Goal: Transaction & Acquisition: Subscribe to service/newsletter

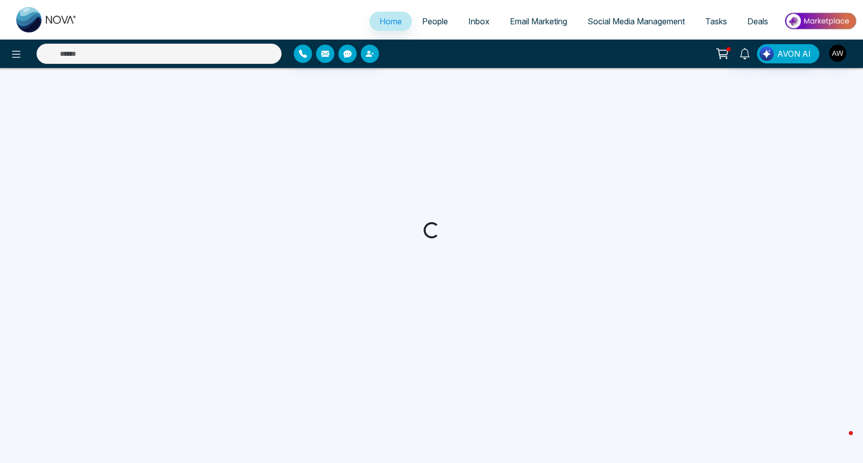
select select "*"
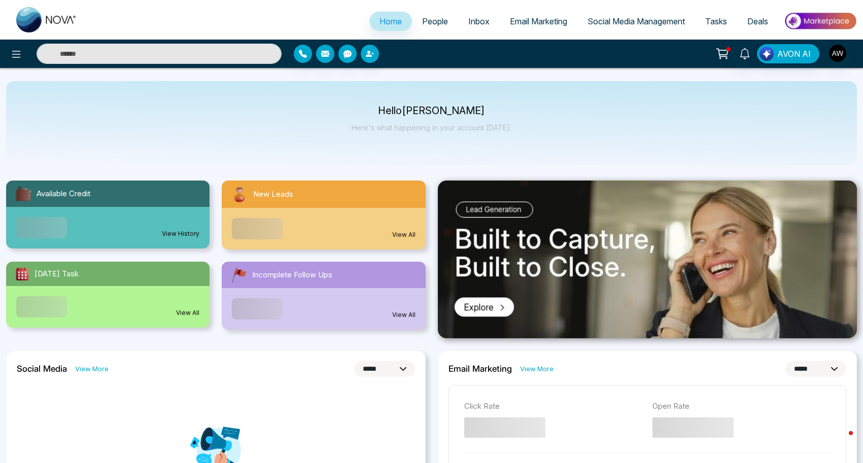
click at [626, 22] on span "Social Media Management" at bounding box center [635, 21] width 97 height 10
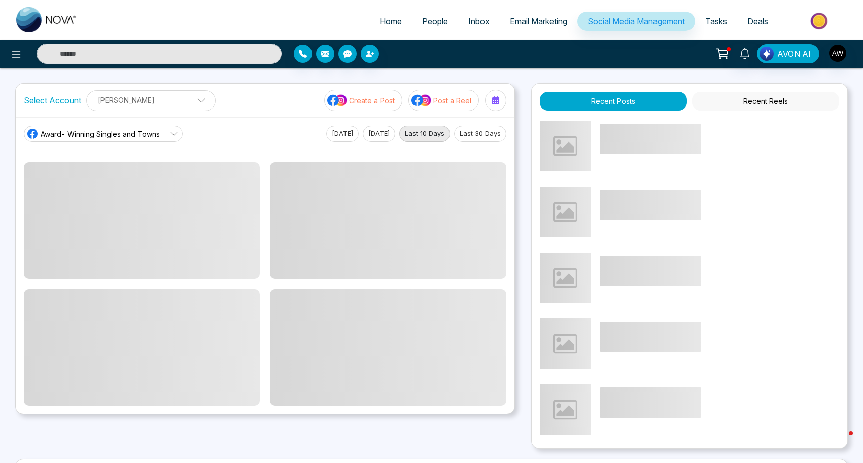
click at [446, 103] on p "Post a Reel" at bounding box center [452, 100] width 38 height 11
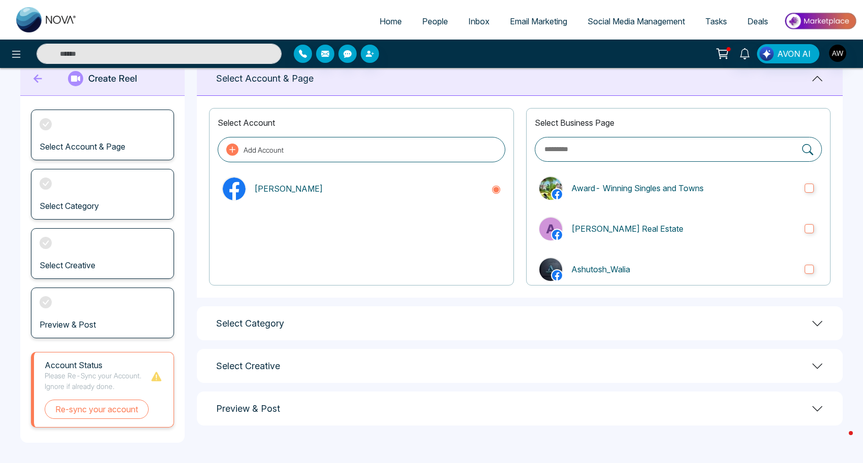
scroll to position [26, 0]
drag, startPoint x: 245, startPoint y: 337, endPoint x: 251, endPoint y: 331, distance: 8.6
click at [245, 337] on div "Select Category" at bounding box center [520, 324] width 646 height 34
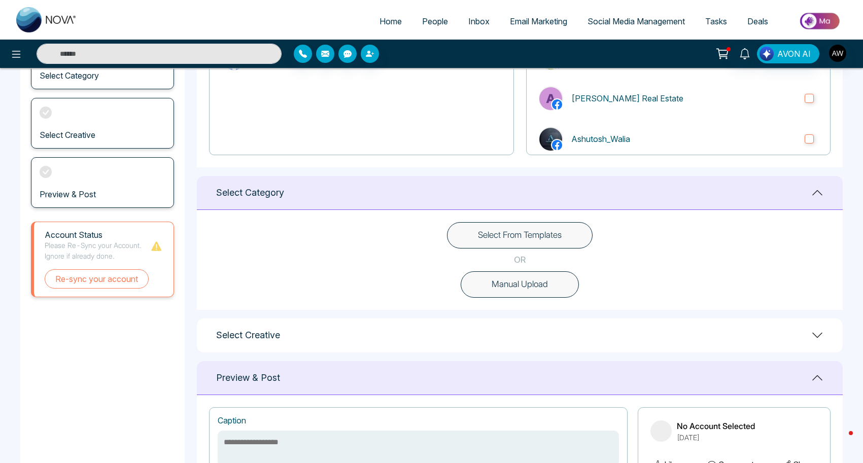
scroll to position [175, 0]
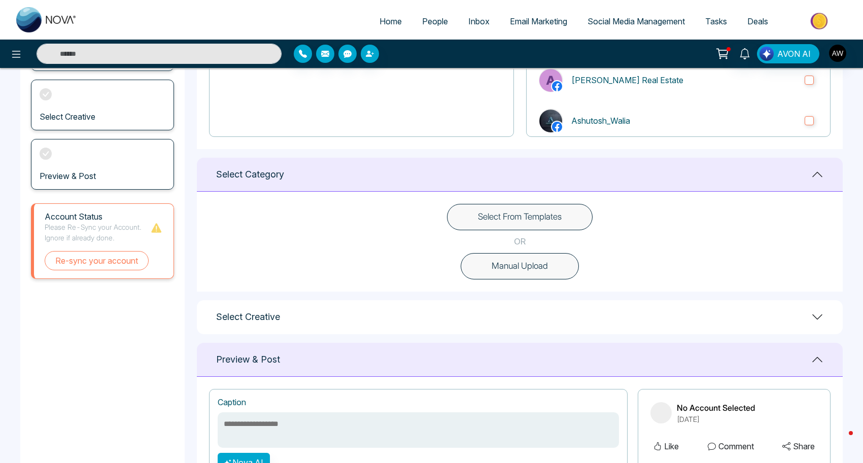
click at [492, 205] on button "Select From Templates" at bounding box center [520, 217] width 146 height 26
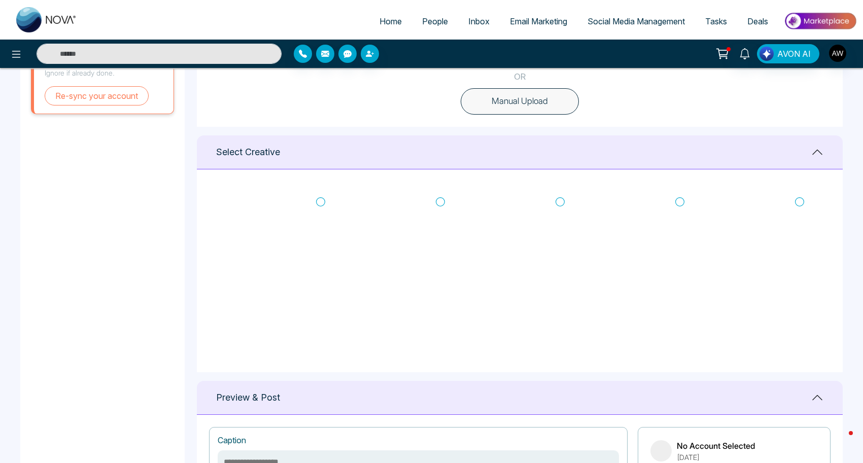
scroll to position [343, 0]
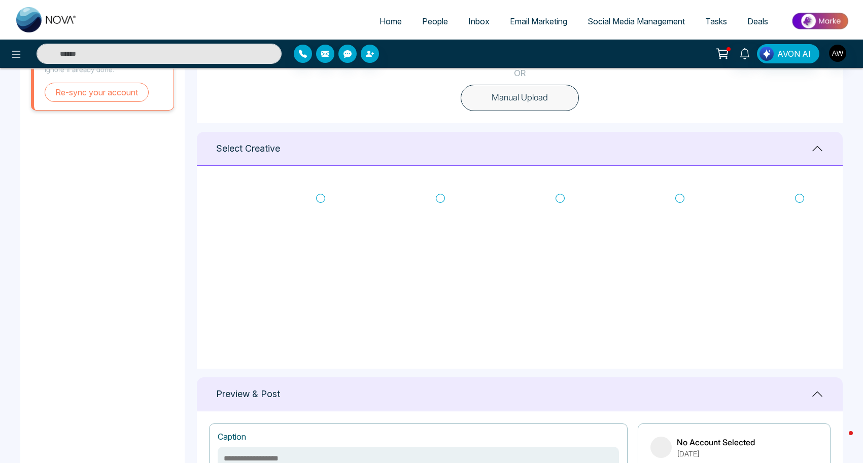
click at [323, 197] on icon at bounding box center [320, 198] width 9 height 10
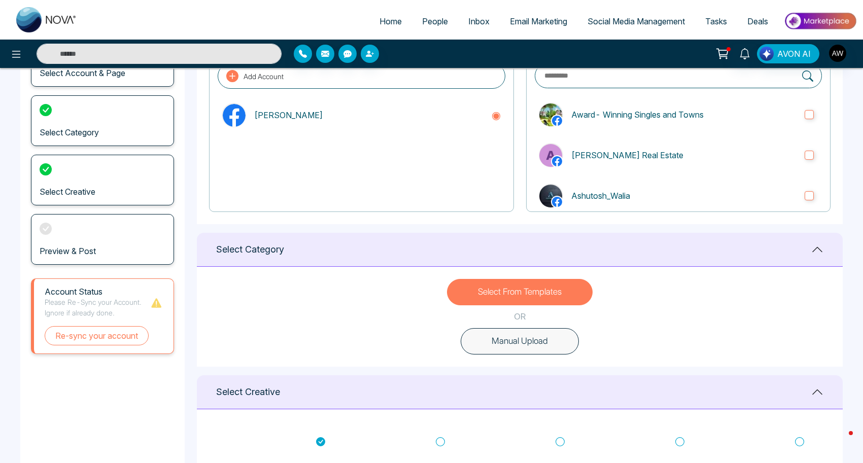
scroll to position [94, 0]
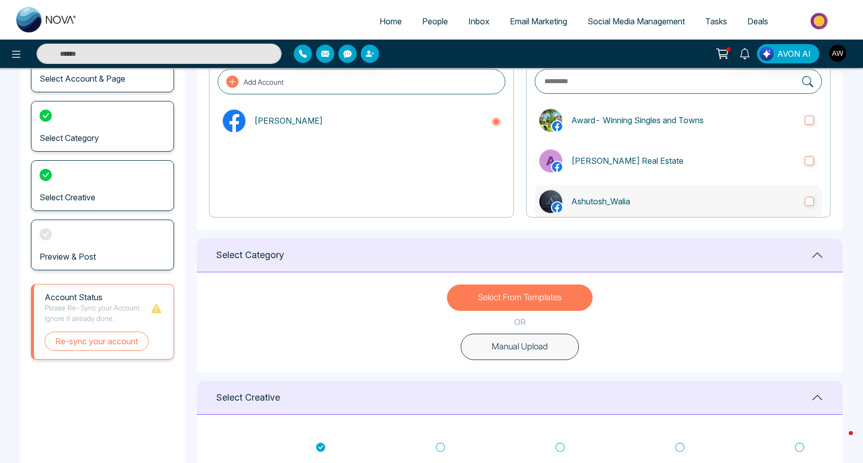
click at [587, 199] on p "Ashutosh_Walia" at bounding box center [683, 201] width 225 height 12
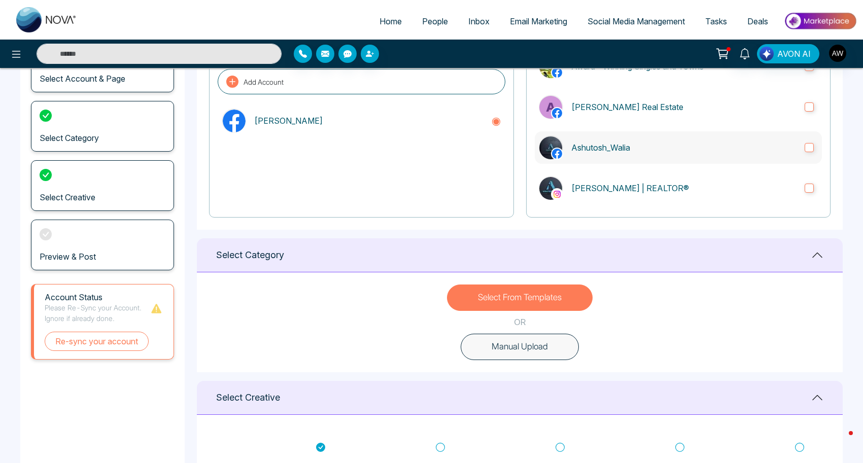
scroll to position [56, 0]
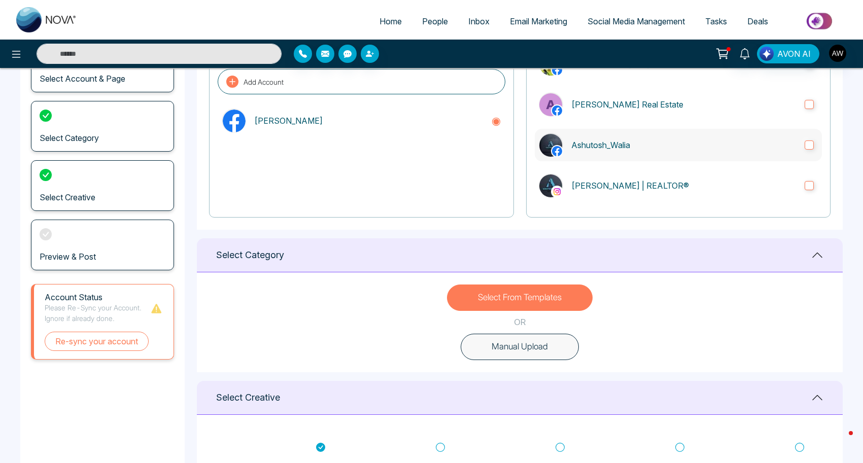
click at [587, 199] on label "[PERSON_NAME] | REALTOR®" at bounding box center [678, 185] width 287 height 32
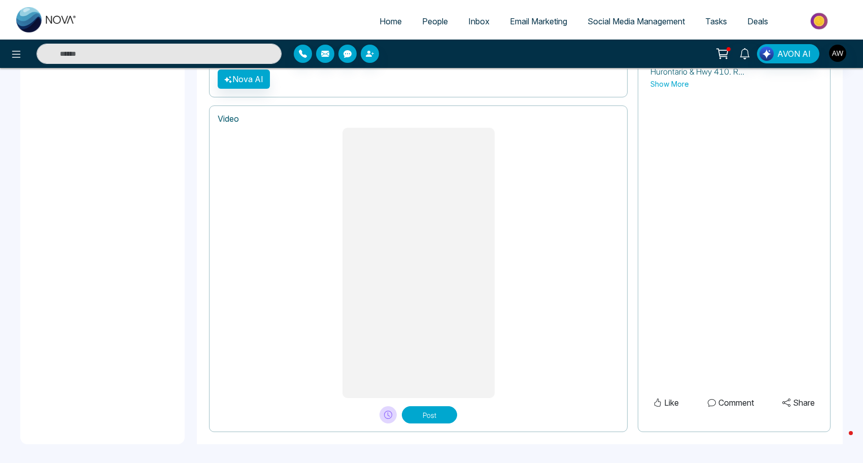
scroll to position [761, 0]
click at [386, 413] on icon at bounding box center [388, 415] width 8 height 8
type textarea "**********"
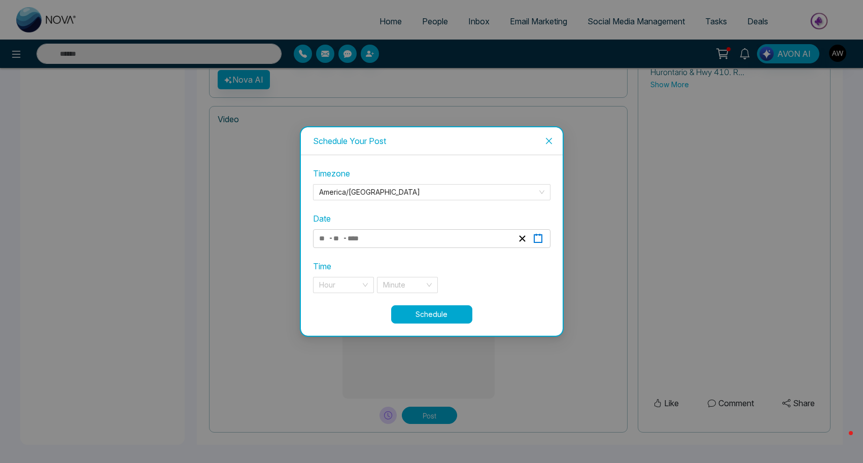
click at [540, 239] on icon "button" at bounding box center [538, 239] width 10 height 10
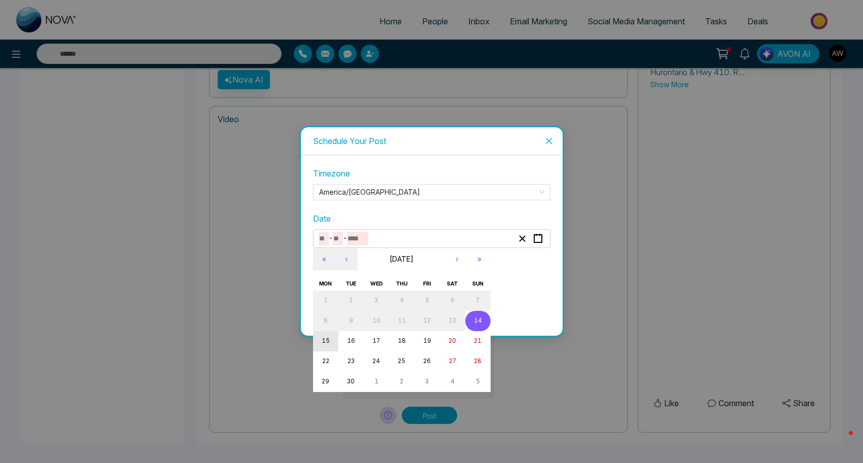
click at [328, 345] on button "15" at bounding box center [325, 341] width 25 height 20
type input "*"
type input "**"
type input "****"
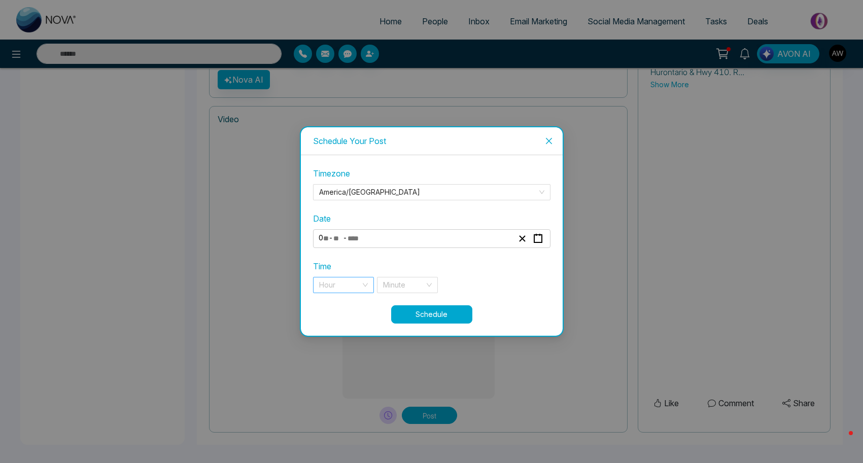
click at [362, 284] on div "Hour" at bounding box center [343, 285] width 61 height 16
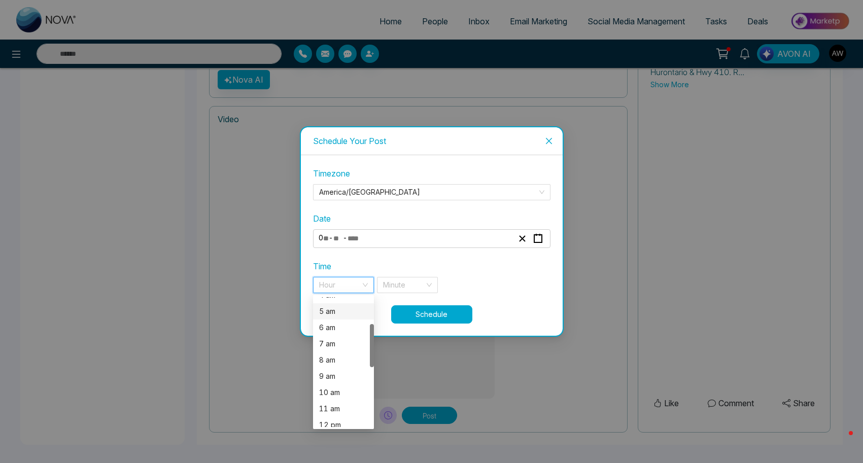
scroll to position [80, 0]
click at [333, 389] on div "10 am" at bounding box center [343, 387] width 49 height 11
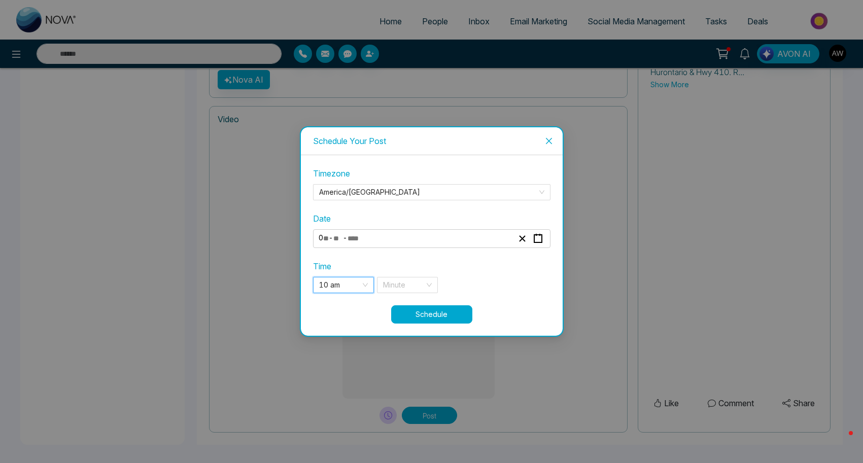
click at [407, 273] on div "Time 10 am 10 am 9 10 11 4 am 5 am 6 am 7 am 8 am 9 am 10 am 11 am 12 pm 1 pm M…" at bounding box center [431, 276] width 237 height 33
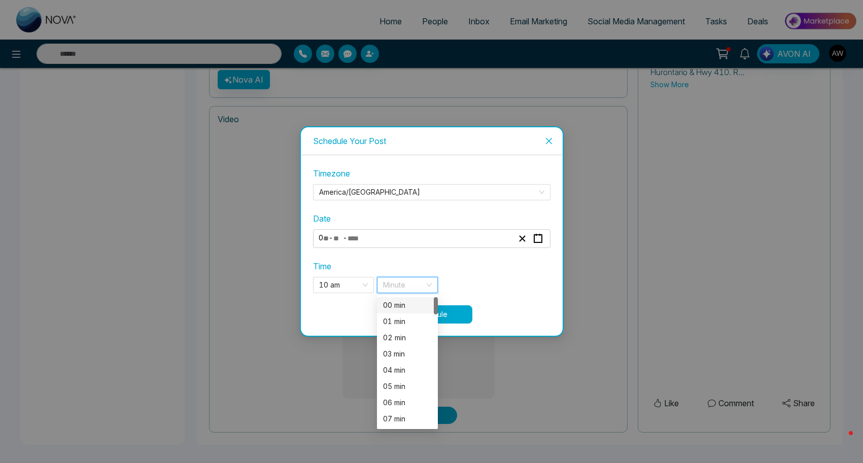
click at [410, 278] on input "search" at bounding box center [404, 284] width 42 height 15
click at [404, 306] on div "00 min" at bounding box center [407, 305] width 49 height 11
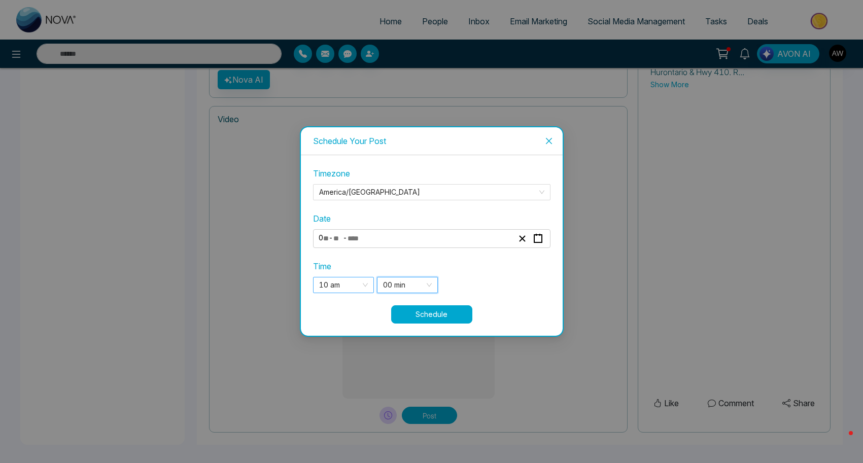
click at [363, 284] on span "10 am" at bounding box center [343, 284] width 49 height 15
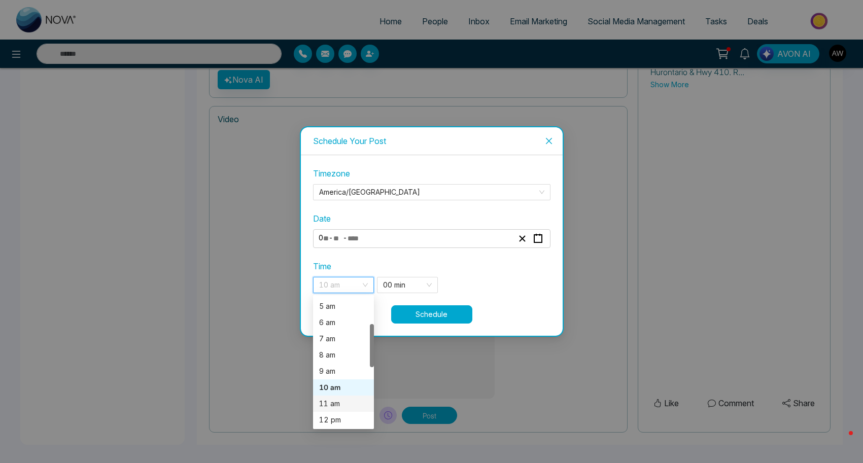
click at [347, 405] on div "11 am" at bounding box center [343, 403] width 49 height 11
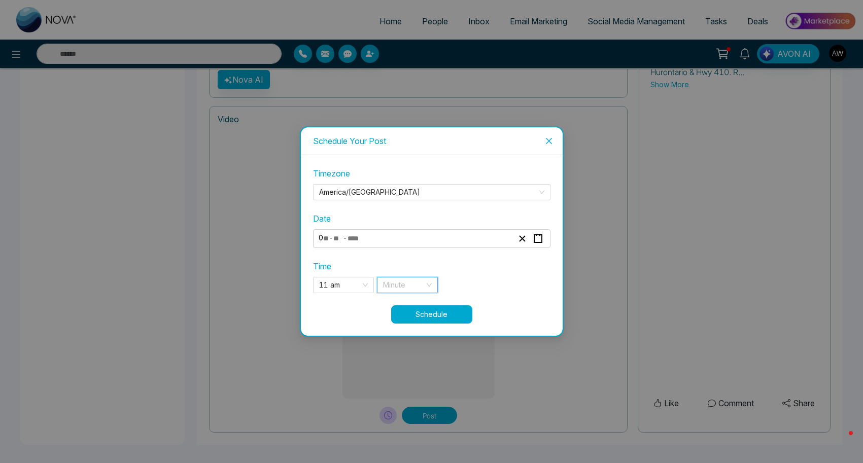
click at [423, 286] on input "search" at bounding box center [404, 284] width 42 height 15
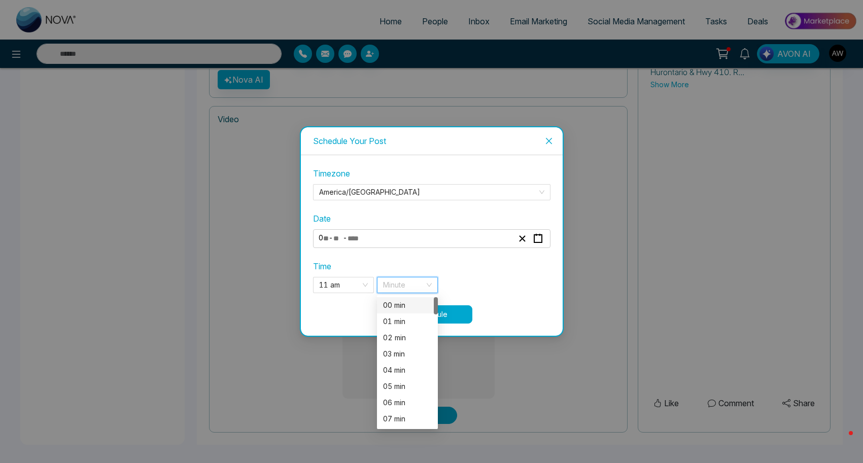
click at [409, 310] on div "00 min" at bounding box center [407, 305] width 49 height 11
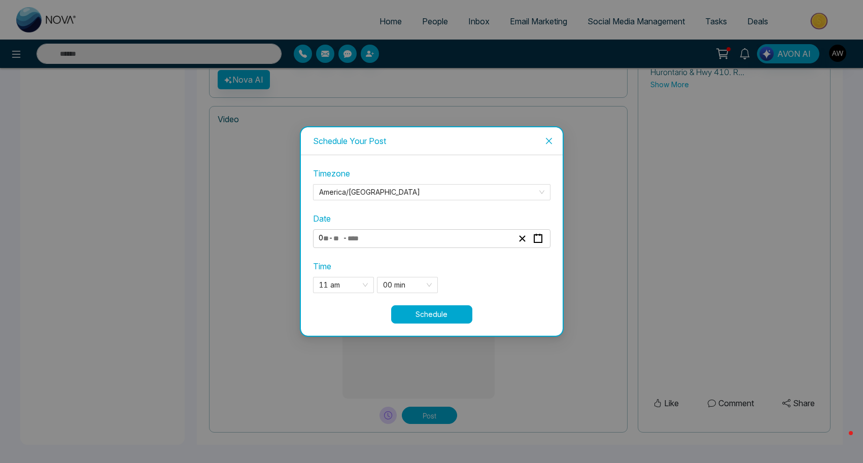
click at [429, 318] on button "Schedule" at bounding box center [431, 314] width 81 height 18
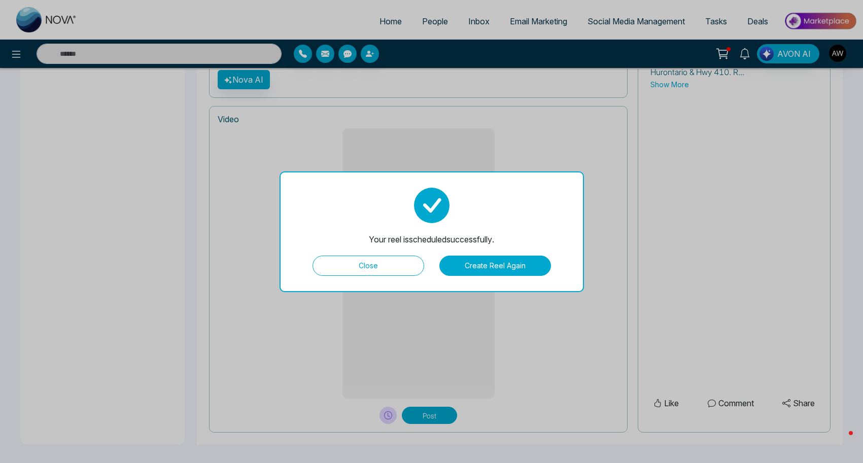
click at [346, 283] on div "Your reel is scheduled successfully. Close Create Reel Again" at bounding box center [432, 231] width 304 height 121
click at [358, 277] on div "Your reel is scheduled successfully. Close Create Reel Again" at bounding box center [432, 231] width 304 height 121
click at [368, 266] on button "Close" at bounding box center [368, 266] width 112 height 20
type textarea "**********"
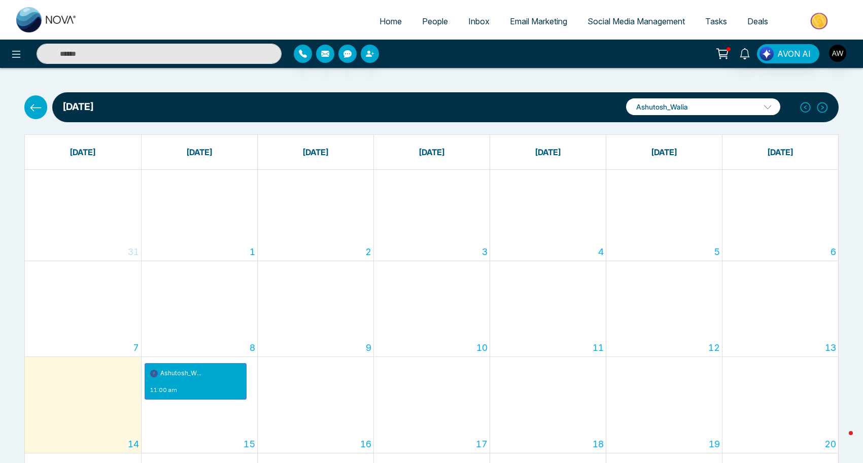
click at [539, 19] on span "Email Marketing" at bounding box center [538, 21] width 57 height 10
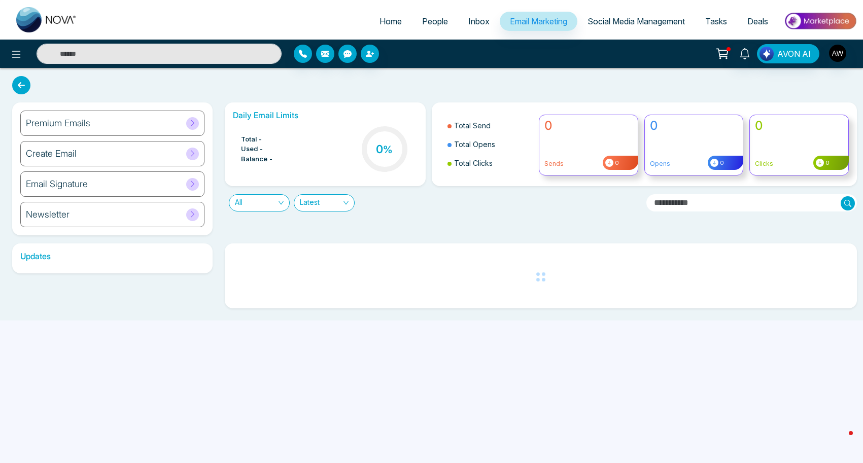
click at [154, 123] on div "Premium Emails" at bounding box center [112, 123] width 184 height 25
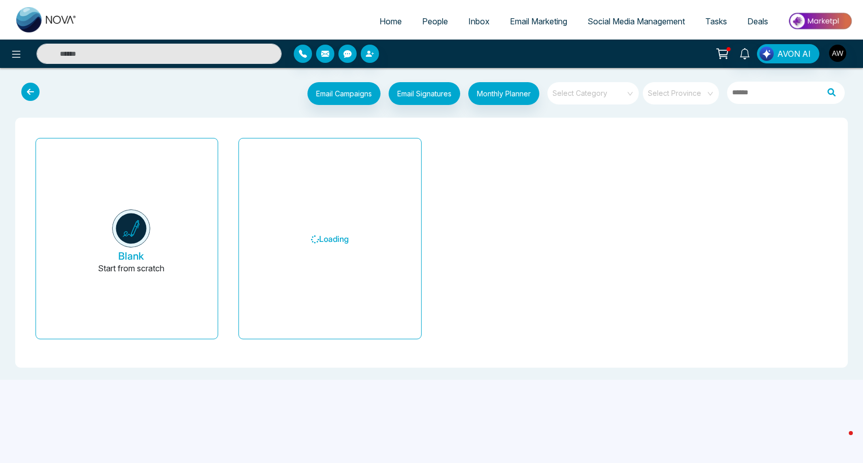
click at [629, 96] on div "Select Category" at bounding box center [592, 93] width 91 height 22
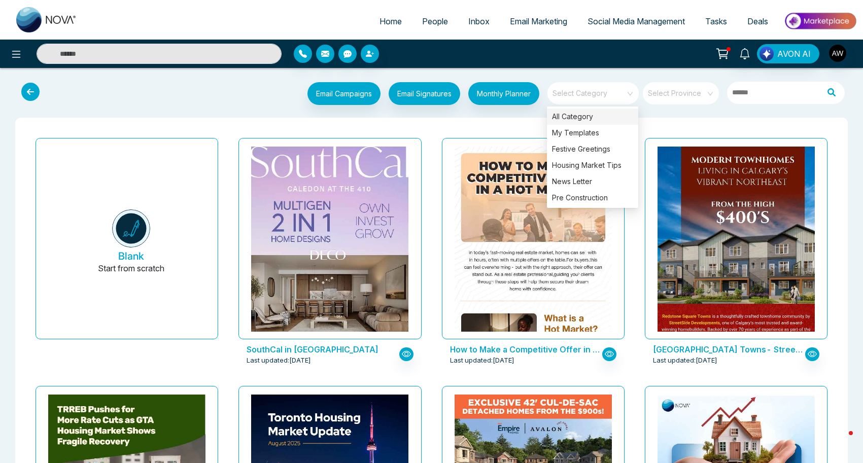
click at [282, 350] on p "SouthCal in [GEOGRAPHIC_DATA]" at bounding box center [322, 349] width 150 height 12
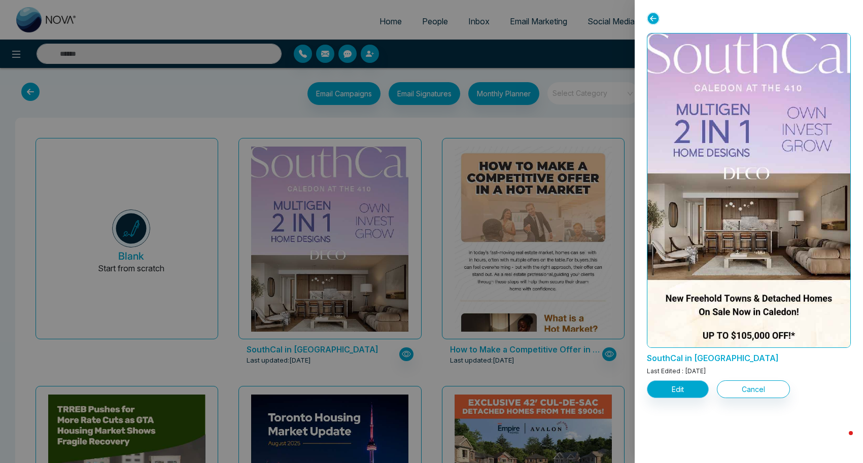
click at [684, 390] on button "Edit" at bounding box center [678, 389] width 62 height 18
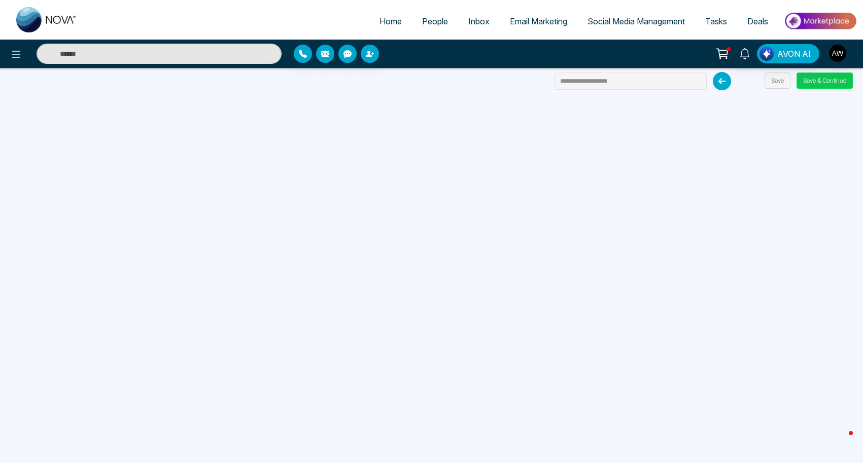
click at [821, 80] on button "Save & Continue" at bounding box center [824, 81] width 56 height 16
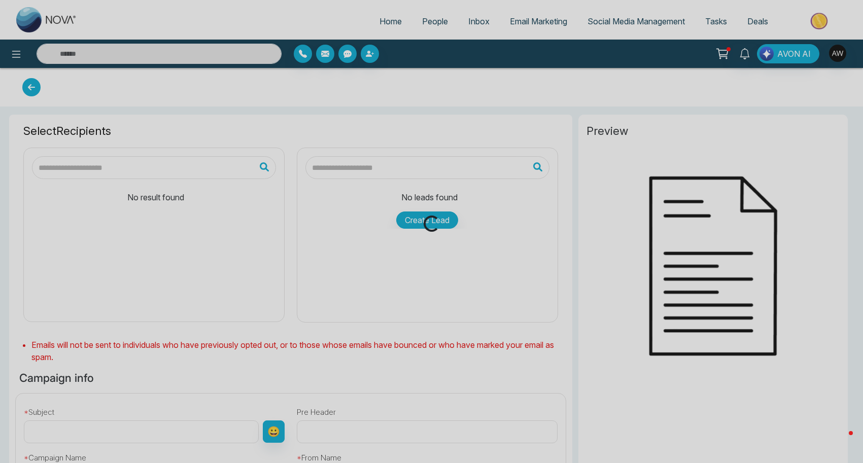
type input "**********"
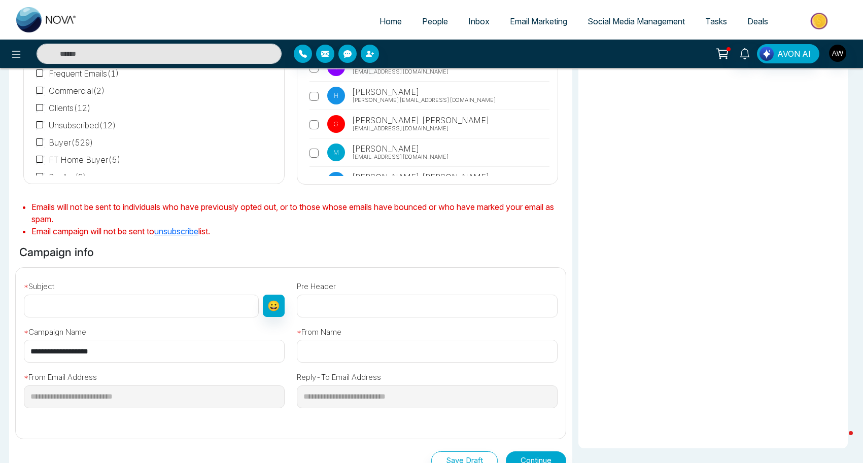
scroll to position [146, 0]
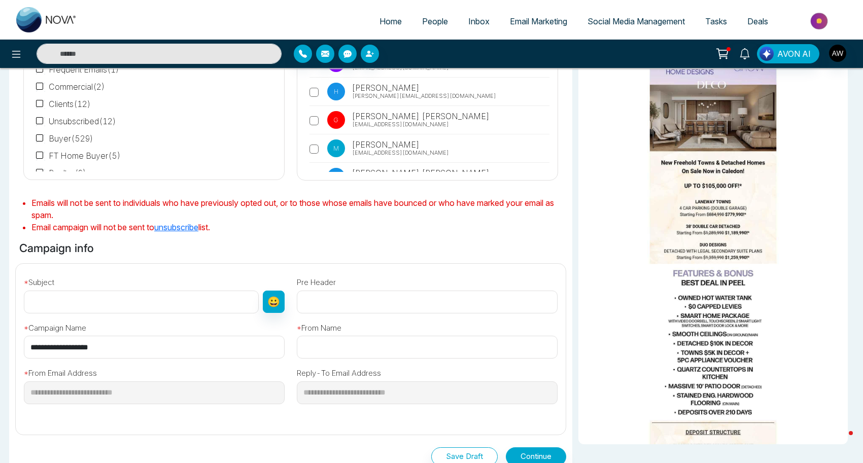
click at [130, 304] on input "text" at bounding box center [141, 302] width 235 height 23
type input "**********"
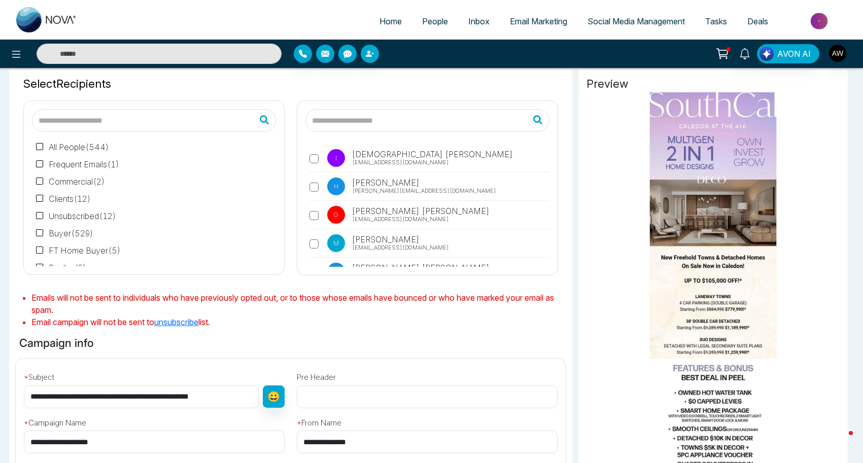
scroll to position [36, 0]
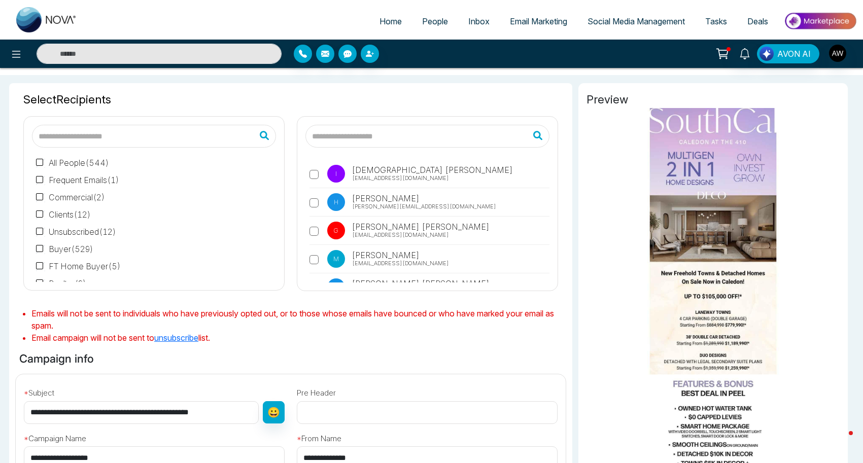
type input "**********"
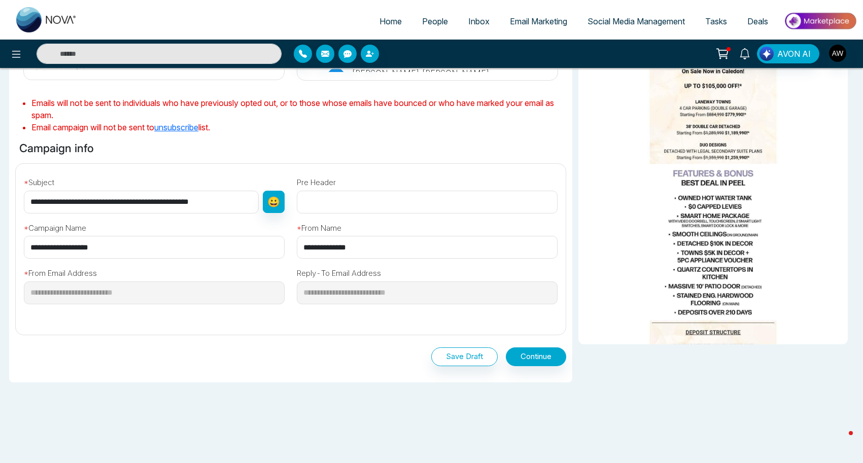
scroll to position [248, 0]
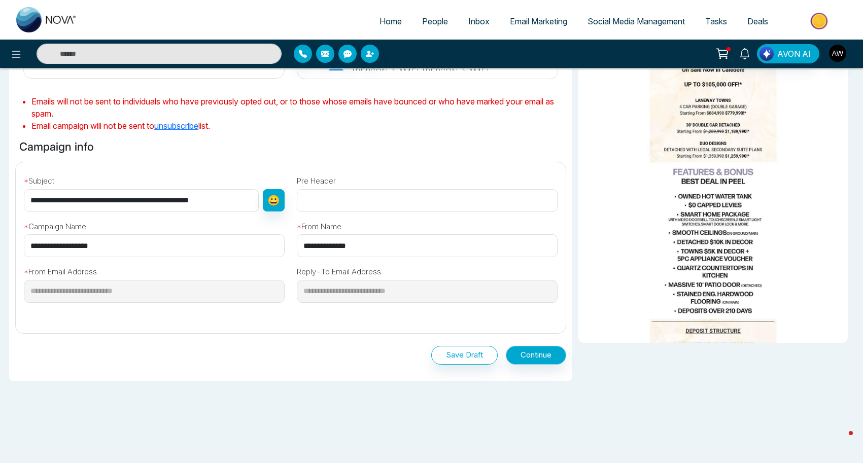
click at [537, 358] on button "Continue" at bounding box center [536, 355] width 60 height 19
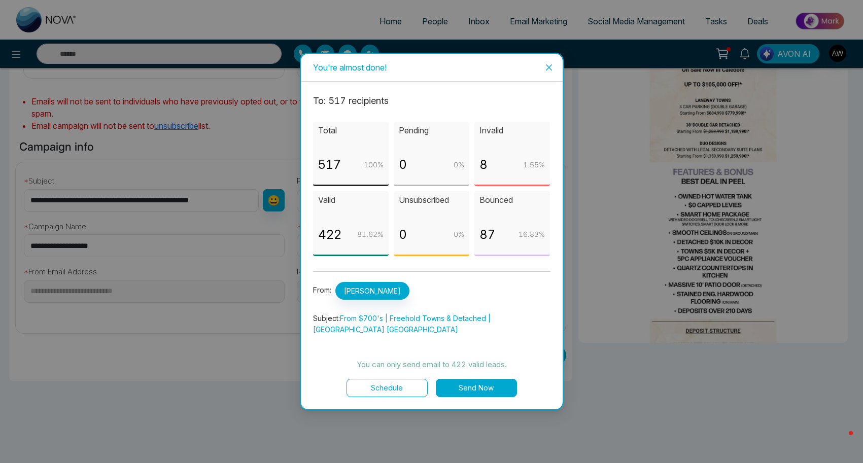
click at [394, 381] on button "Schedule" at bounding box center [386, 388] width 81 height 18
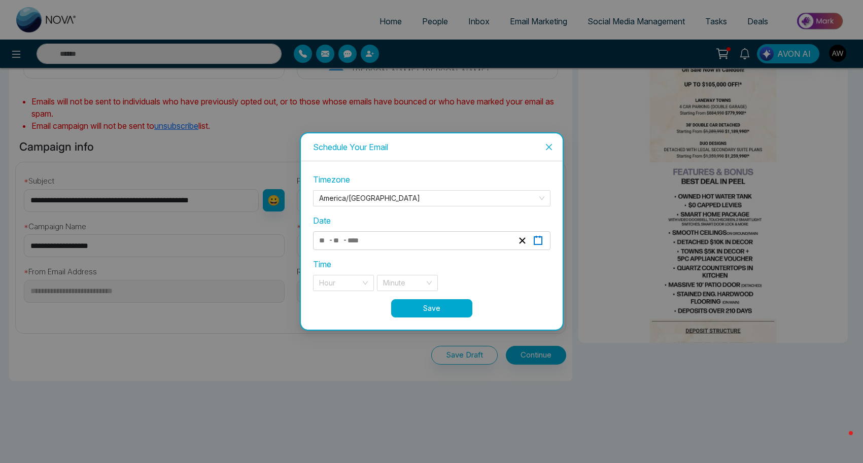
click at [539, 243] on icon "button" at bounding box center [538, 241] width 10 height 10
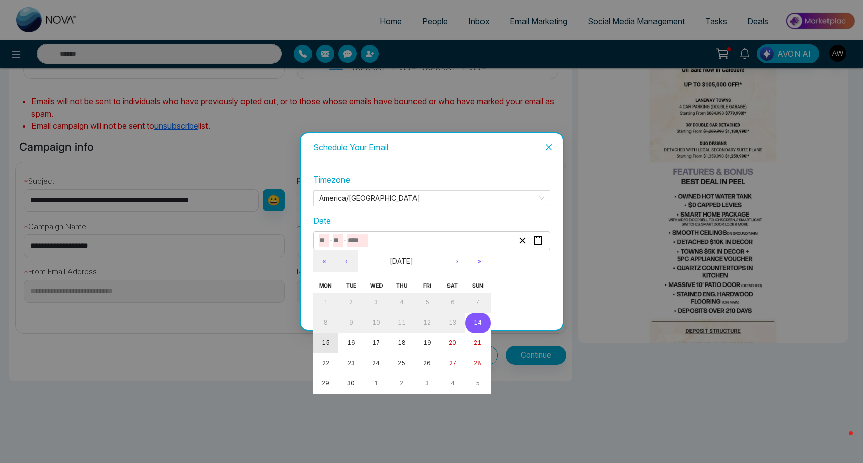
click at [323, 340] on abbr "15" at bounding box center [326, 342] width 8 height 7
type input "*"
type input "**"
type input "****"
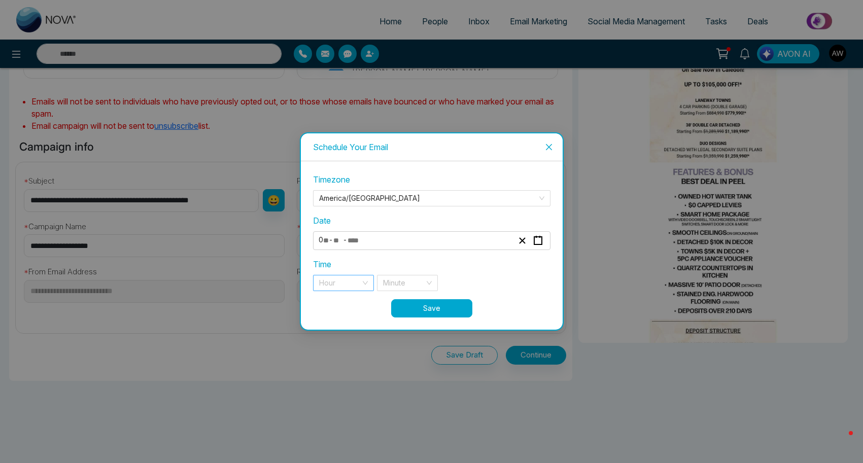
click at [365, 287] on div "Hour" at bounding box center [343, 283] width 61 height 16
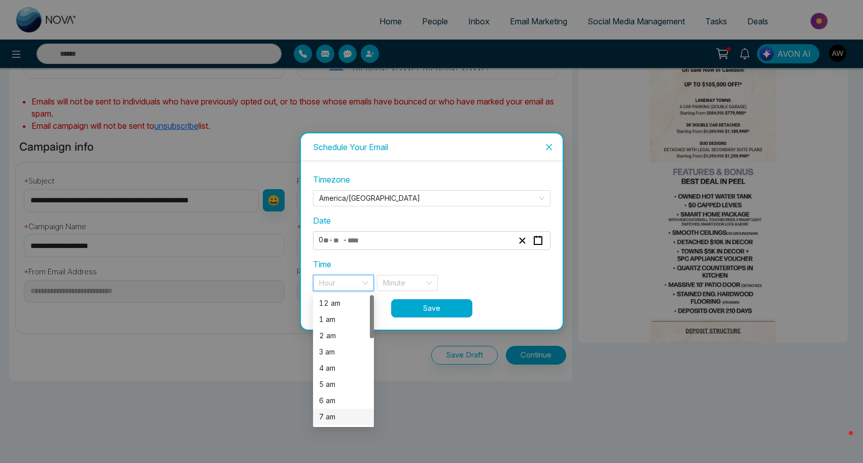
click at [331, 416] on div "7 am" at bounding box center [343, 416] width 49 height 11
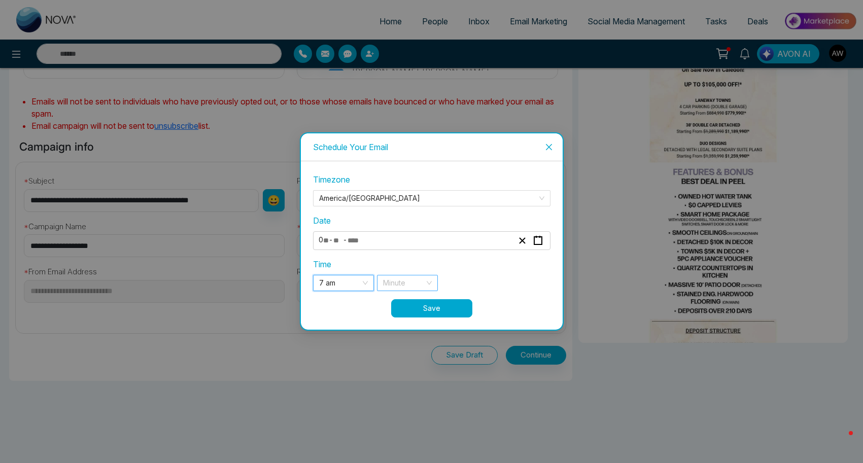
click at [413, 280] on input "search" at bounding box center [404, 282] width 42 height 15
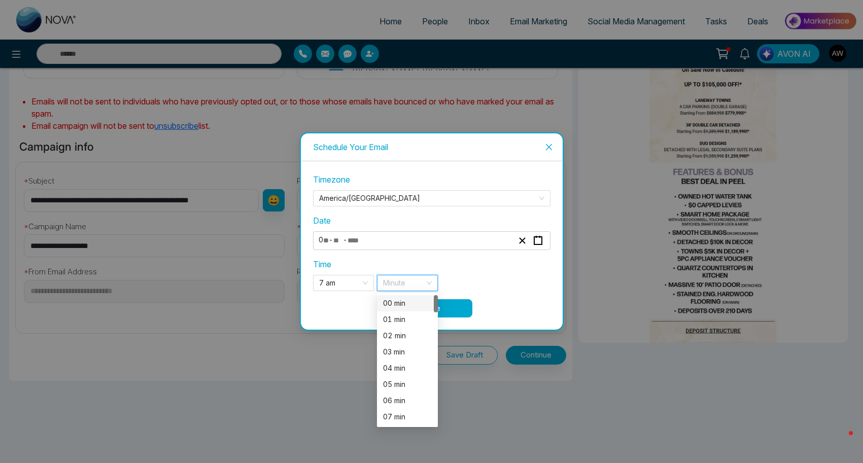
click at [408, 302] on div "00 min" at bounding box center [407, 303] width 49 height 11
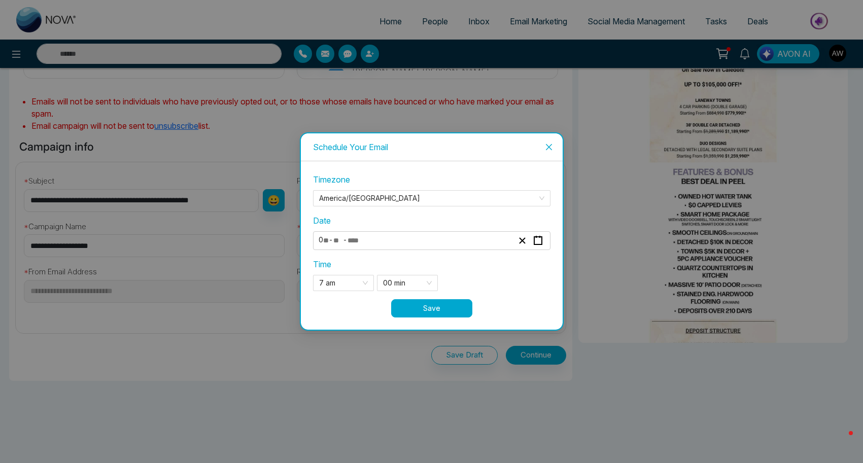
click at [426, 310] on button "Save" at bounding box center [431, 308] width 81 height 18
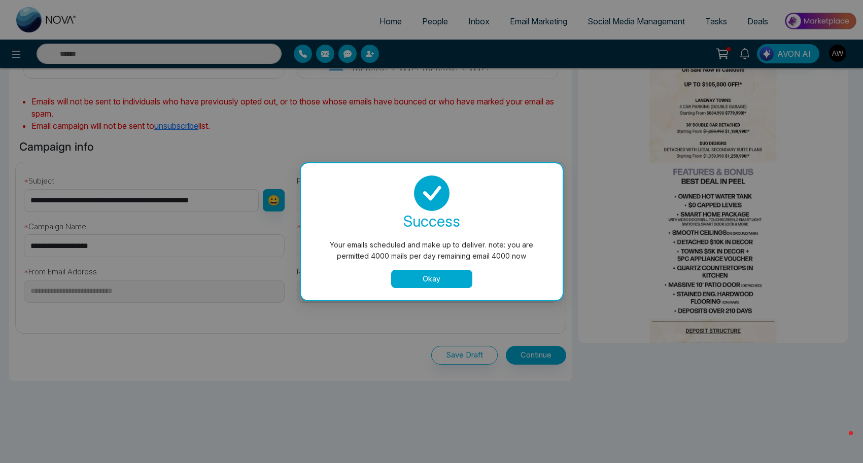
click at [427, 280] on button "Okay" at bounding box center [431, 279] width 81 height 18
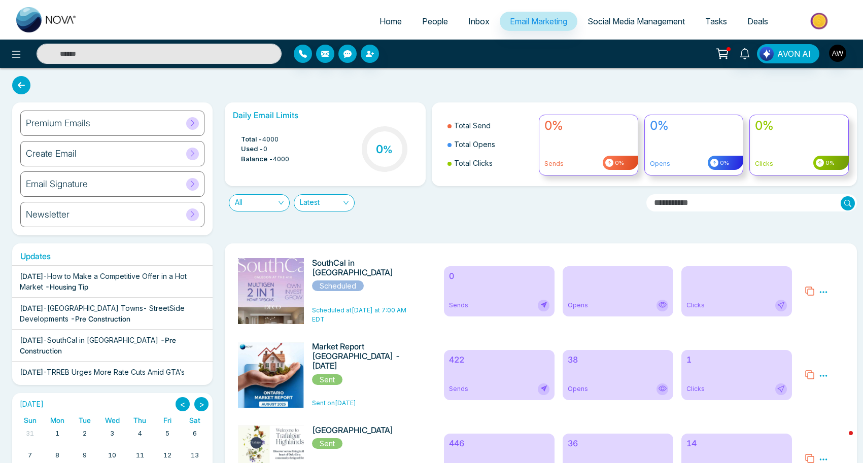
click at [609, 13] on link "Social Media Management" at bounding box center [636, 21] width 118 height 19
